Goal: Find specific page/section: Find specific page/section

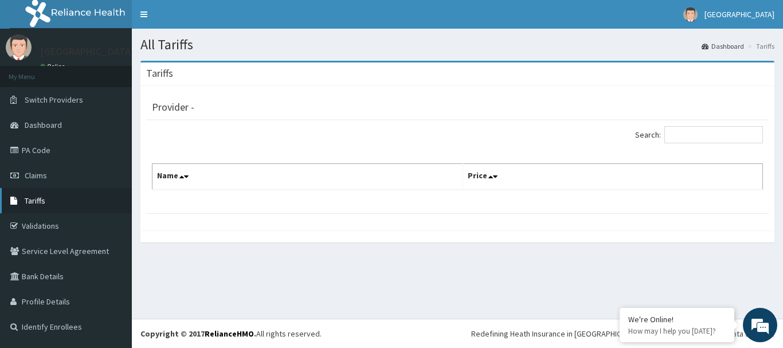
click at [52, 202] on link "Tariffs" at bounding box center [66, 200] width 132 height 25
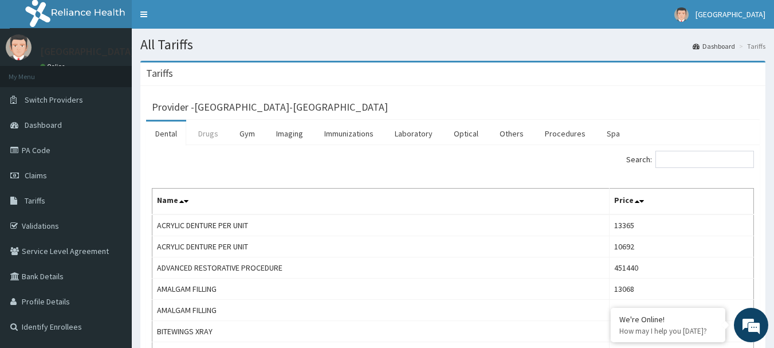
click at [209, 136] on link "Drugs" at bounding box center [208, 133] width 38 height 24
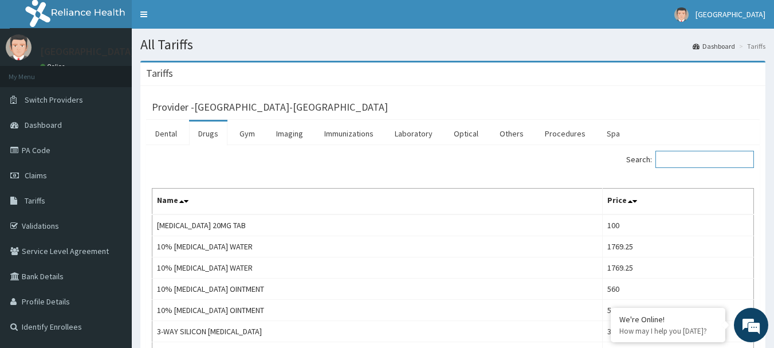
click at [697, 163] on input "Search:" at bounding box center [704, 159] width 99 height 17
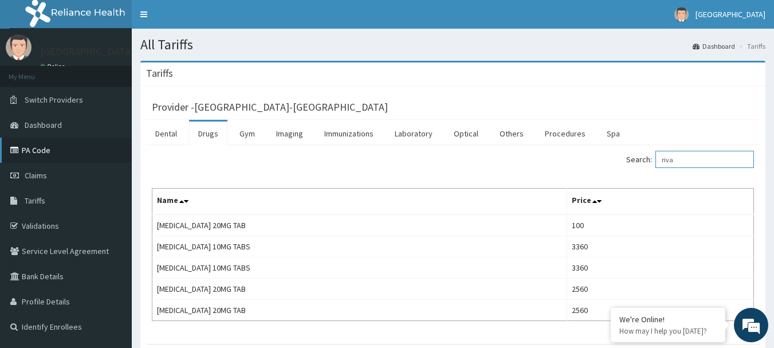
type input "riva"
click at [44, 144] on link "PA Code" at bounding box center [66, 150] width 132 height 25
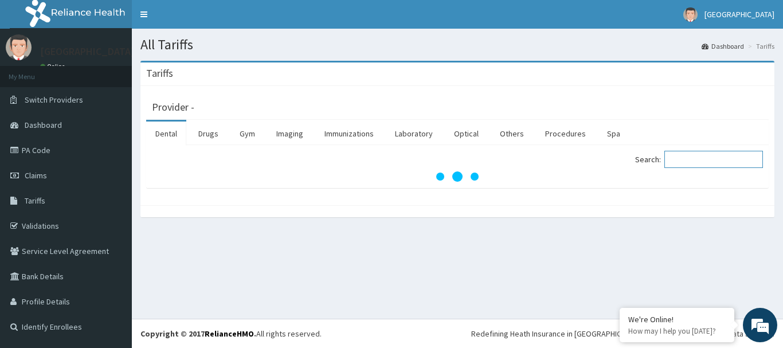
click at [692, 156] on input "Search:" at bounding box center [713, 159] width 99 height 17
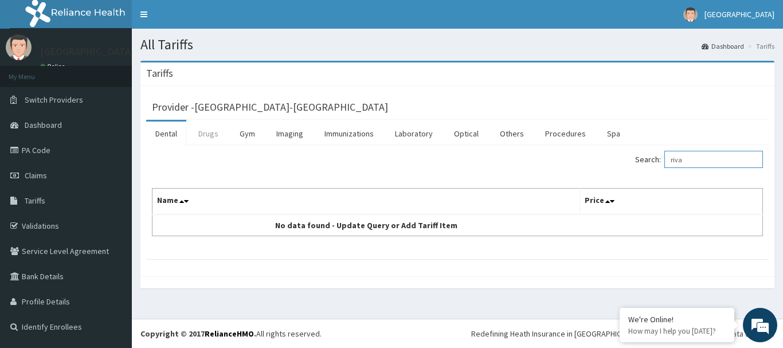
type input "riva"
click at [216, 133] on link "Drugs" at bounding box center [208, 133] width 38 height 24
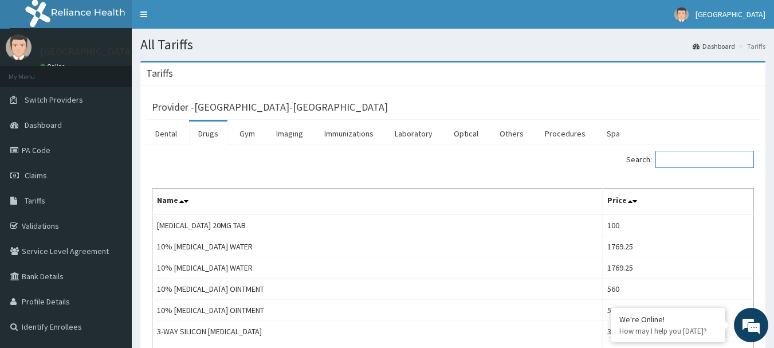
click at [688, 162] on input "Search:" at bounding box center [704, 159] width 99 height 17
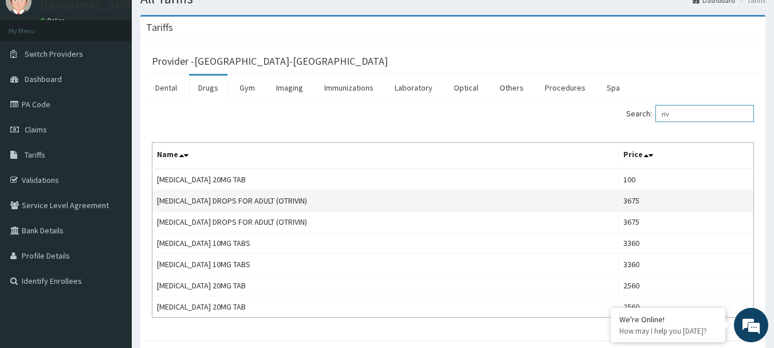
scroll to position [115, 0]
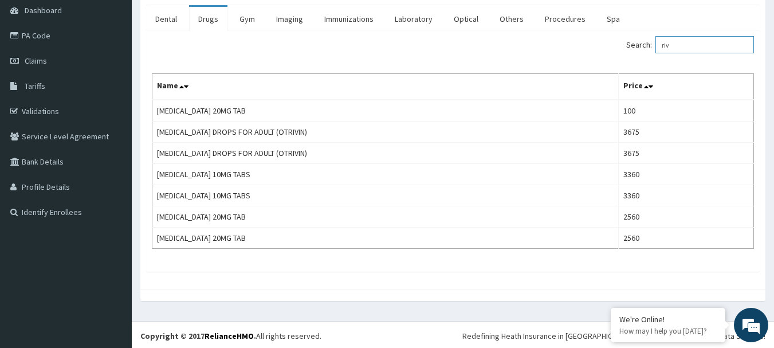
type input "riv"
